Goal: Task Accomplishment & Management: Manage account settings

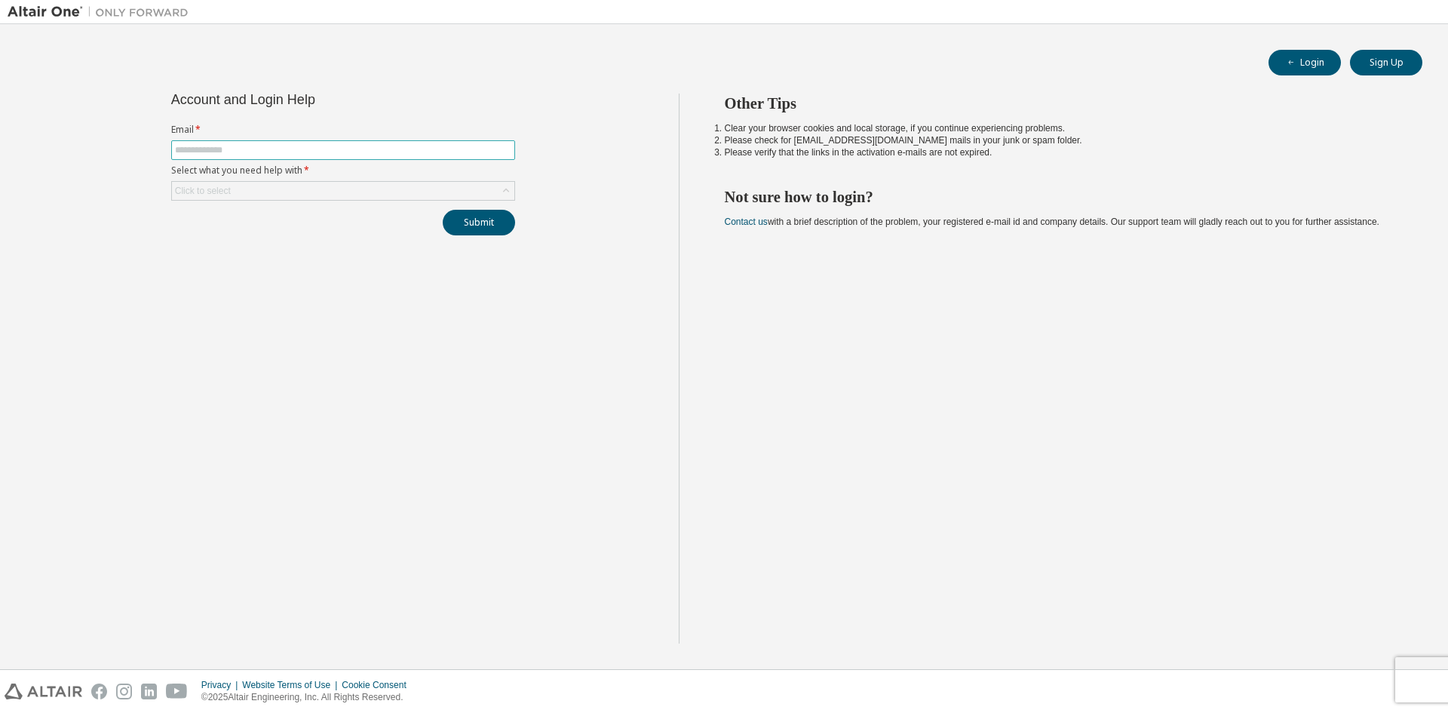
click at [254, 150] on input "text" at bounding box center [343, 150] width 336 height 12
click at [342, 157] on span at bounding box center [343, 150] width 344 height 20
click at [347, 150] on input "text" at bounding box center [343, 150] width 336 height 12
click at [349, 149] on input "text" at bounding box center [343, 150] width 336 height 12
type input "**********"
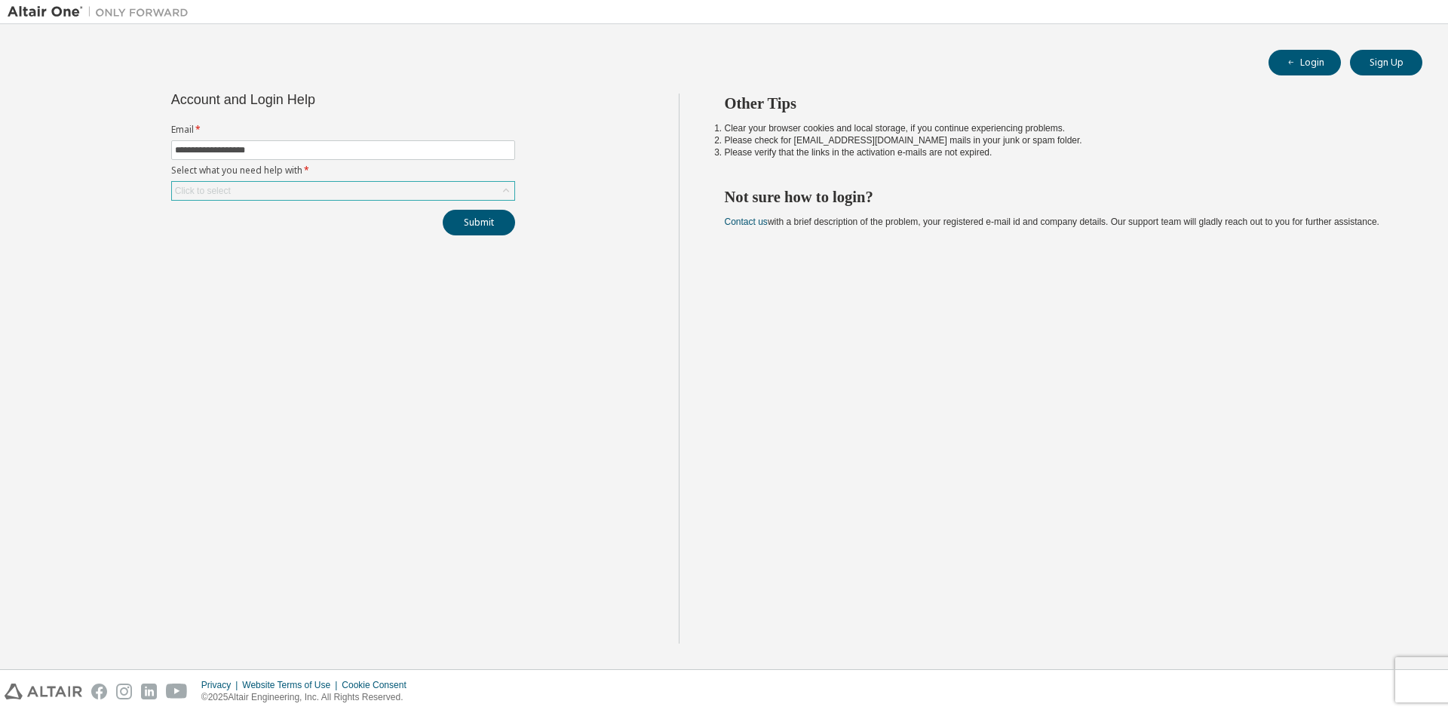
click at [471, 185] on div "Click to select" at bounding box center [343, 191] width 342 height 18
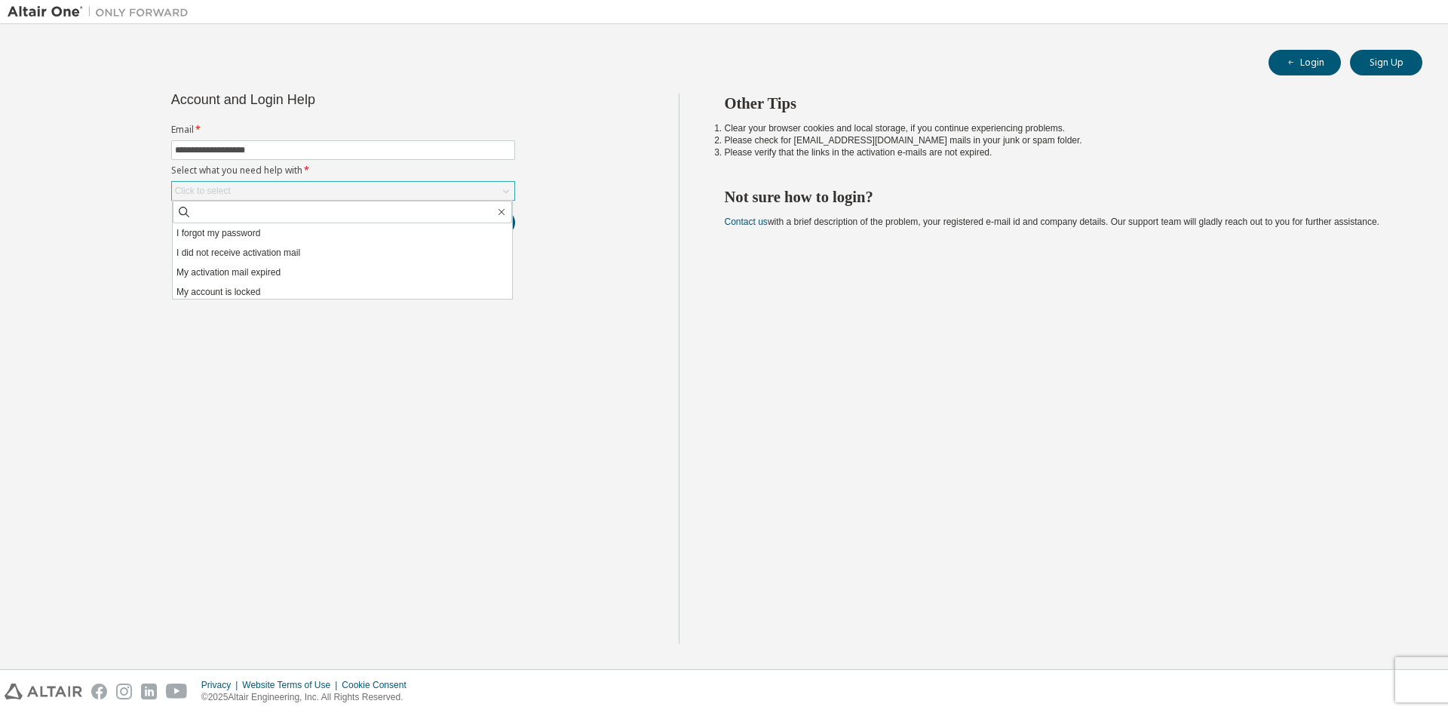
click at [487, 189] on div "Click to select" at bounding box center [343, 191] width 342 height 18
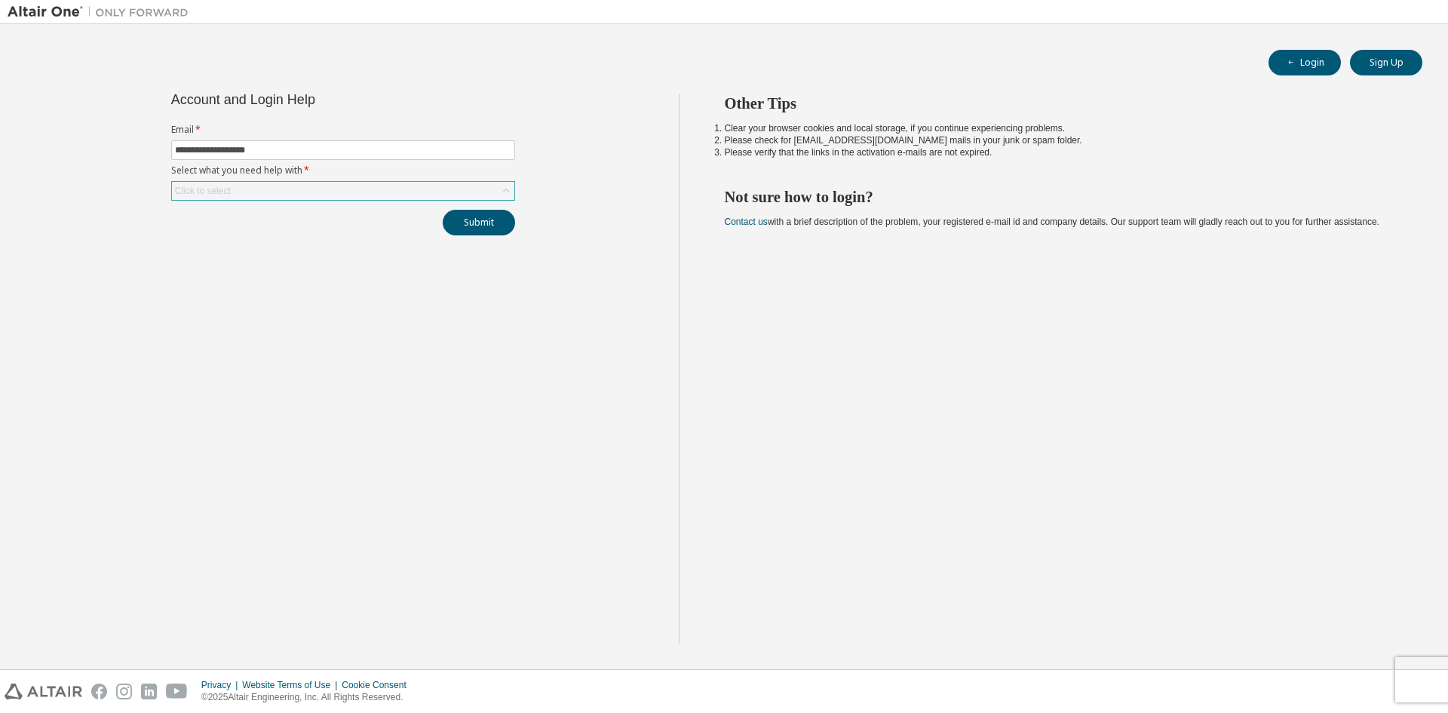
click at [487, 189] on div "Click to select" at bounding box center [343, 191] width 342 height 18
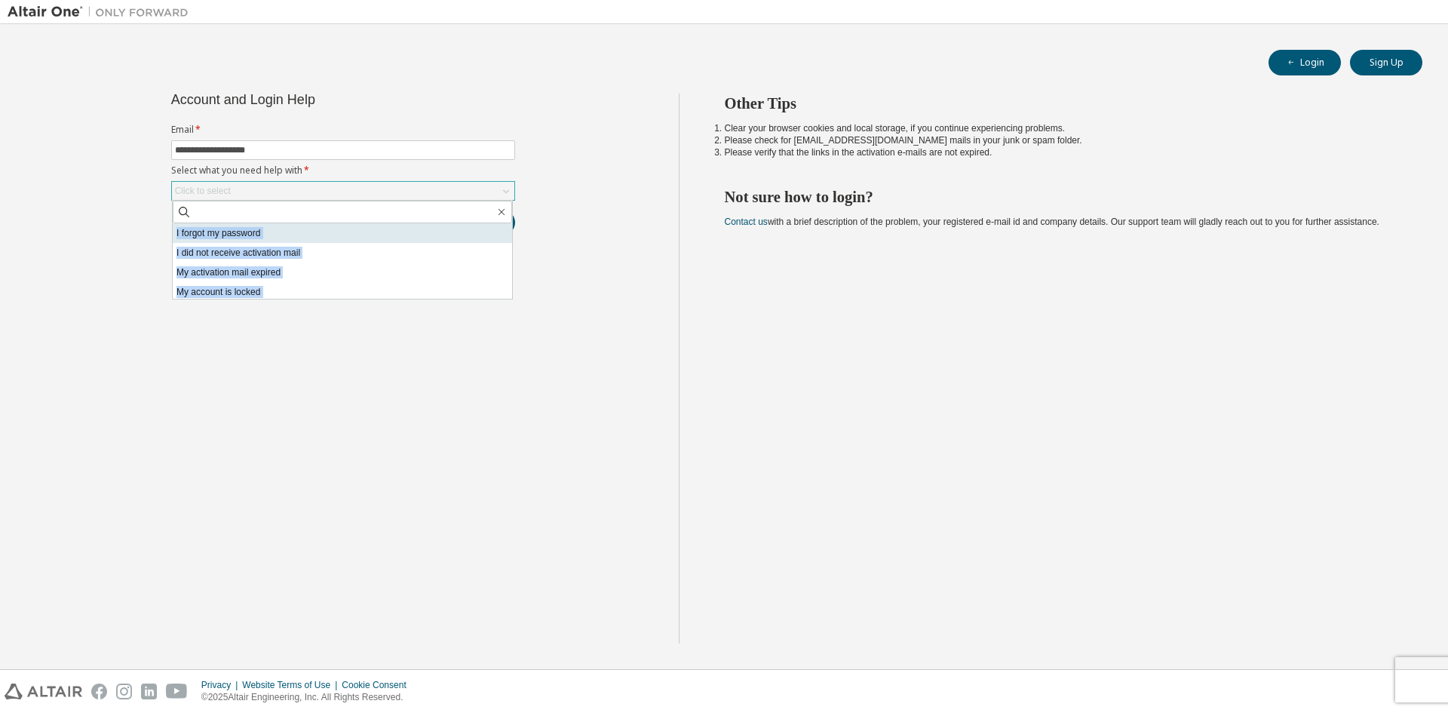
click at [244, 235] on li "I forgot my password" at bounding box center [342, 233] width 339 height 20
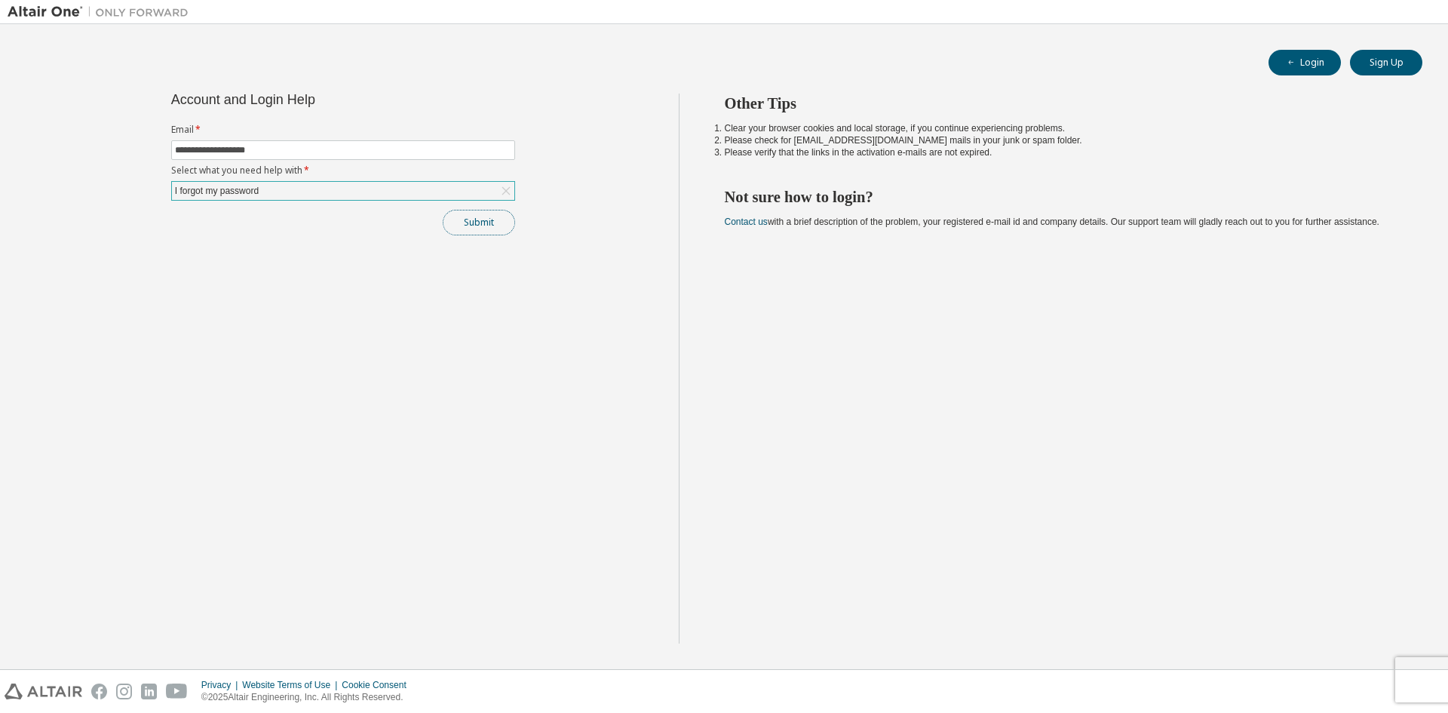
click at [502, 219] on button "Submit" at bounding box center [479, 223] width 72 height 26
